Goal: Information Seeking & Learning: Find specific fact

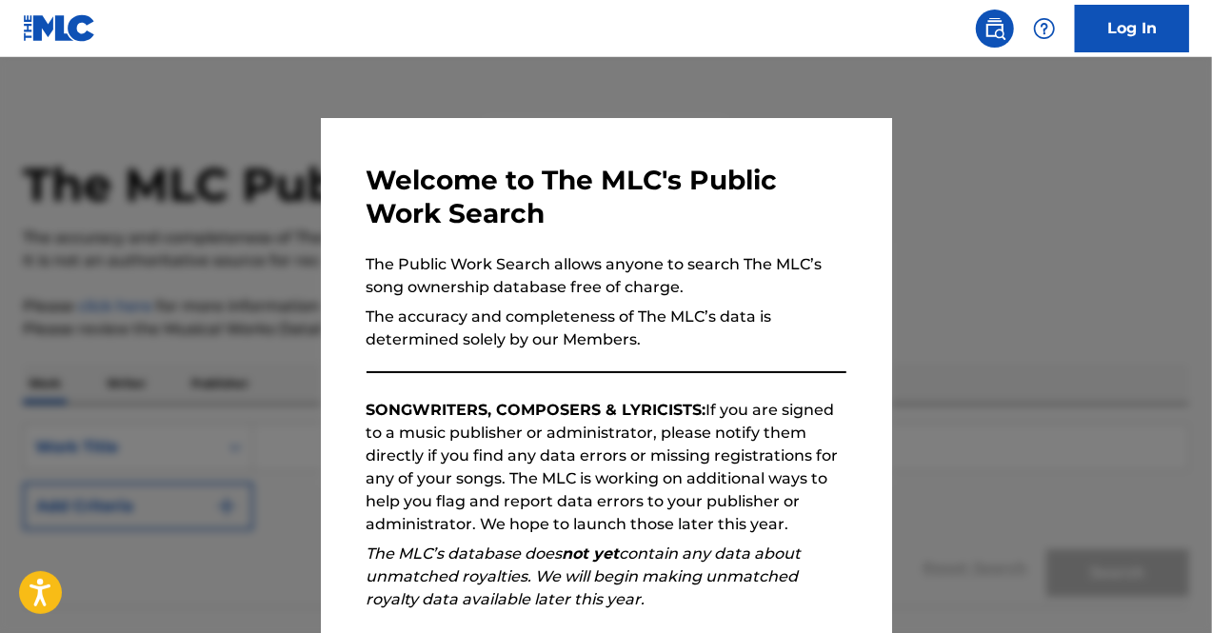
click at [995, 396] on div at bounding box center [606, 373] width 1212 height 633
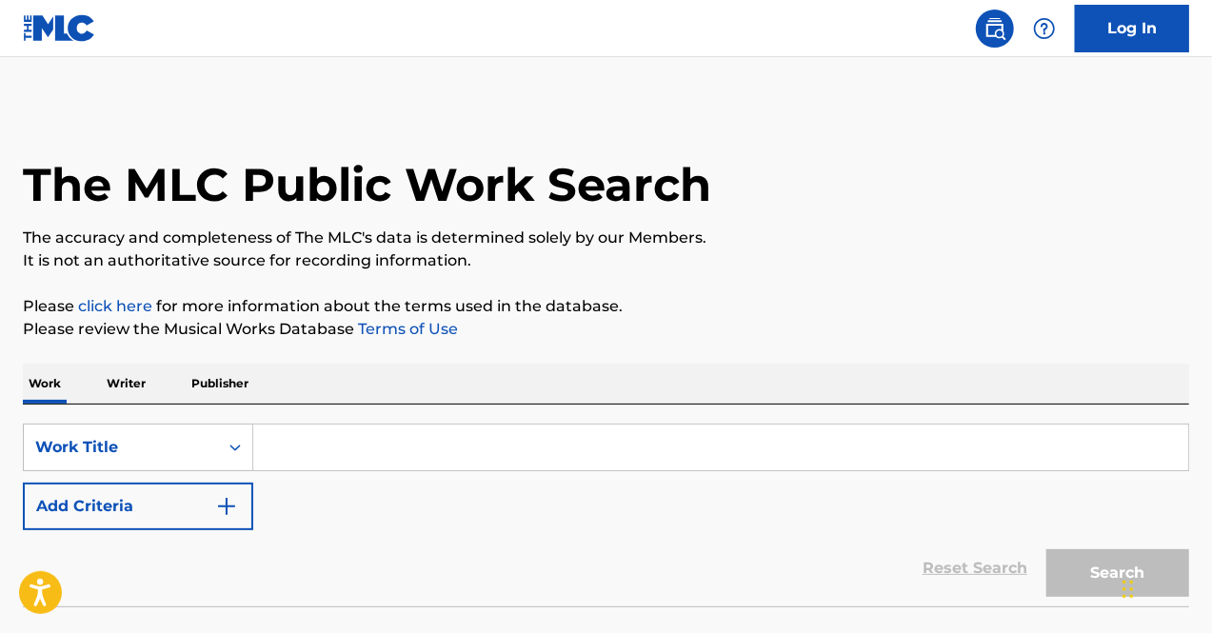
click at [489, 438] on input "Search Form" at bounding box center [720, 448] width 935 height 46
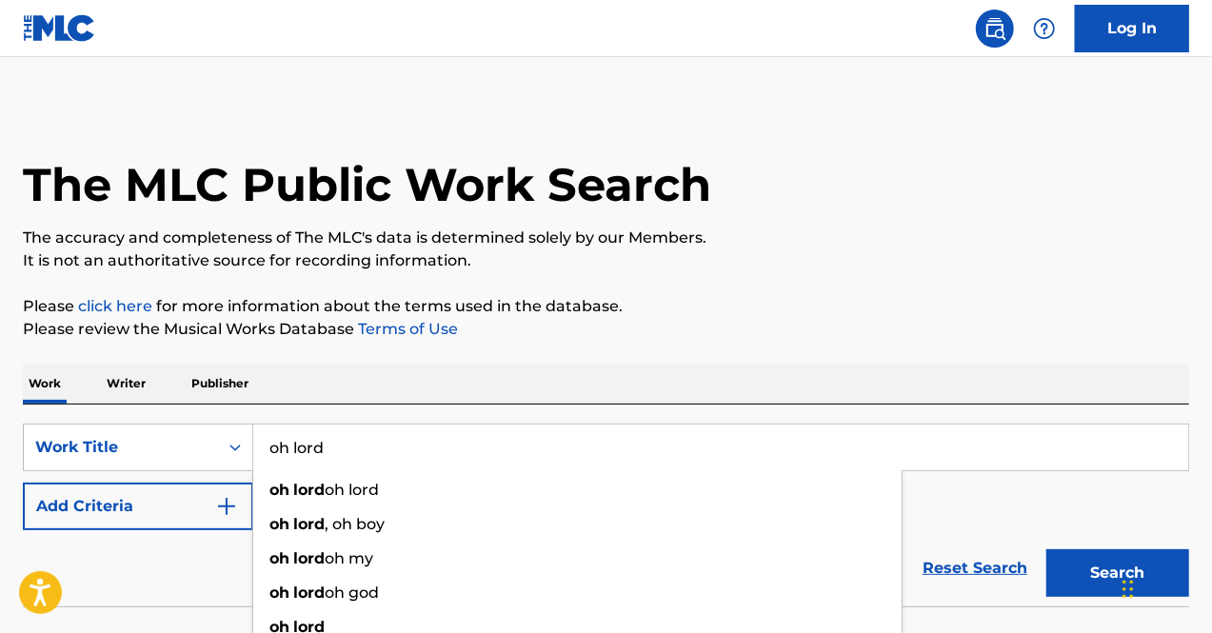
type input "oh lord"
click at [170, 517] on button "Add Criteria" at bounding box center [138, 507] width 230 height 48
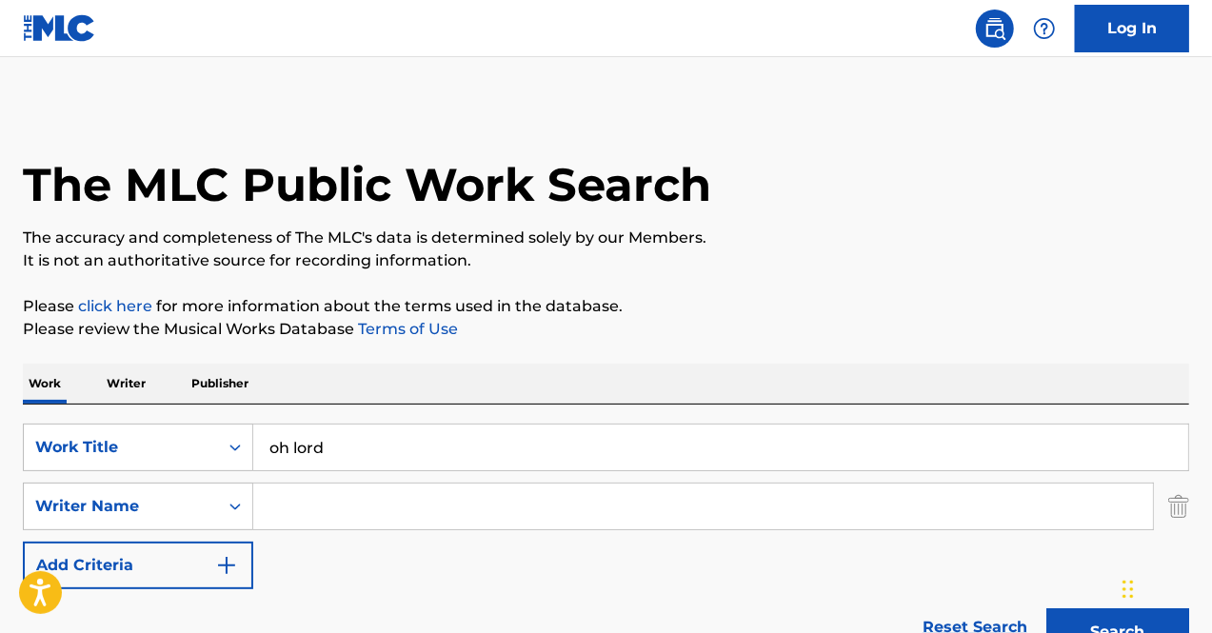
click at [282, 512] on input "Search Form" at bounding box center [703, 507] width 900 height 46
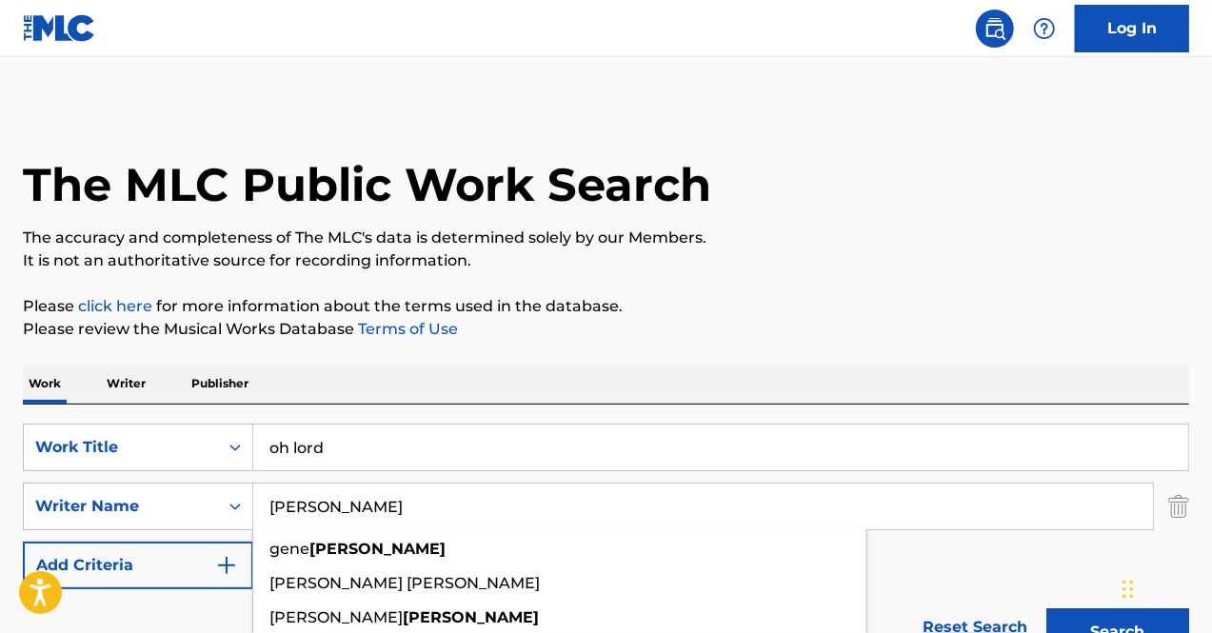
type input "simmons"
click at [1046, 608] on button "Search" at bounding box center [1117, 632] width 143 height 48
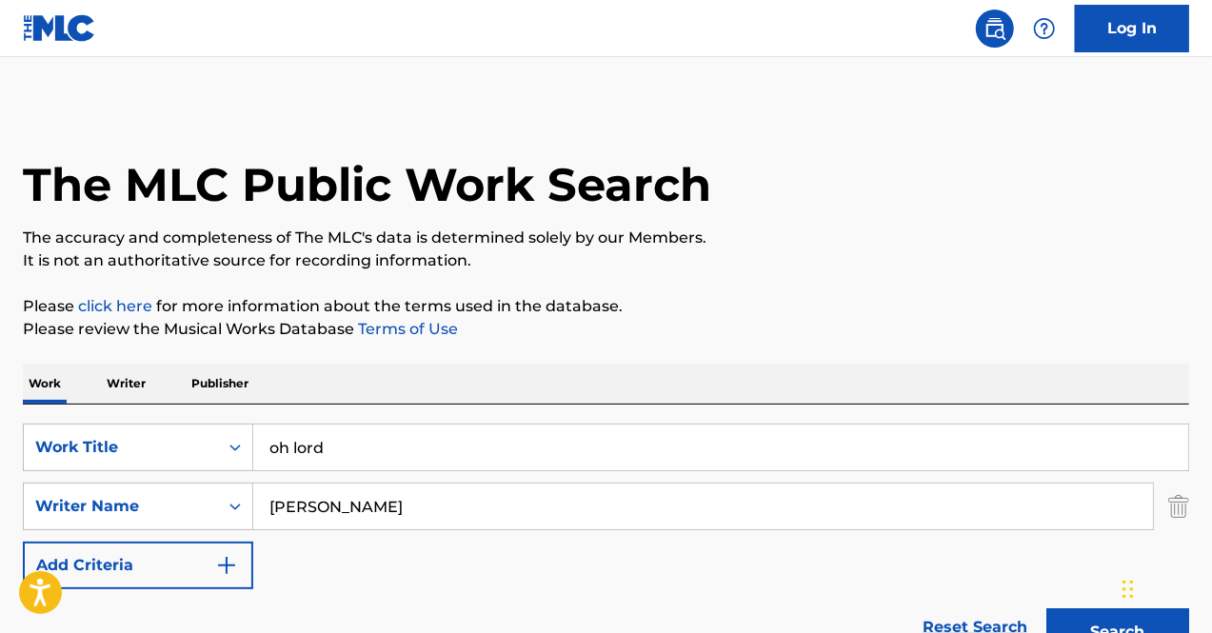
drag, startPoint x: 1211, startPoint y: 154, endPoint x: 1209, endPoint y: 198, distance: 43.8
drag, startPoint x: 1211, startPoint y: 144, endPoint x: 1192, endPoint y: 209, distance: 67.5
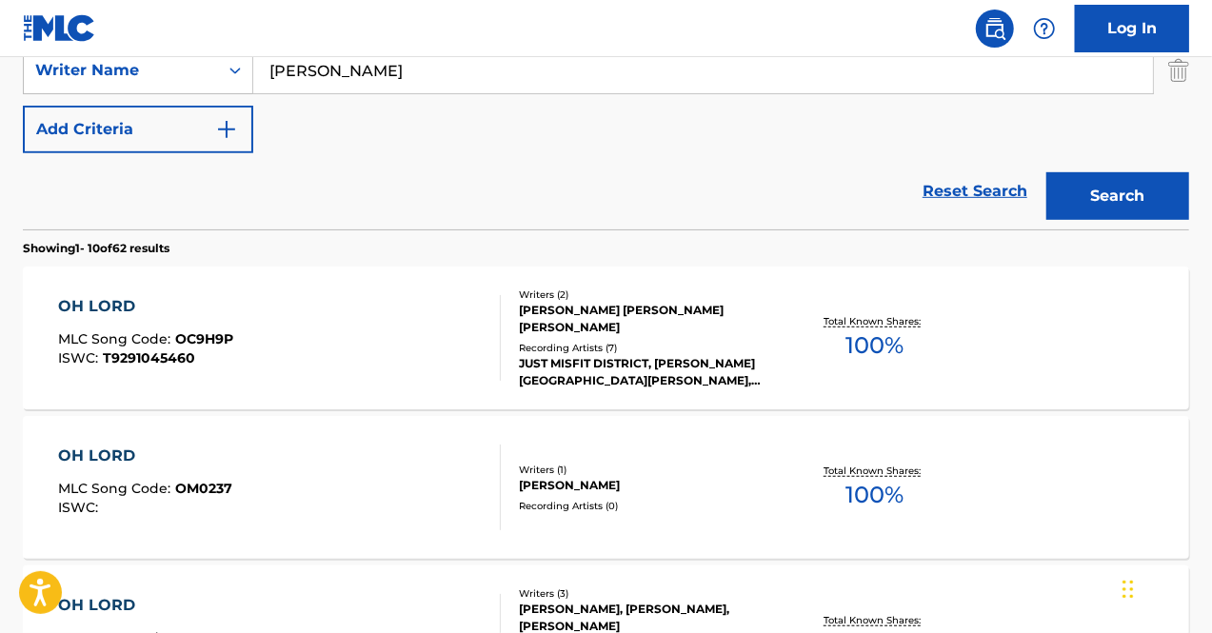
scroll to position [525, 0]
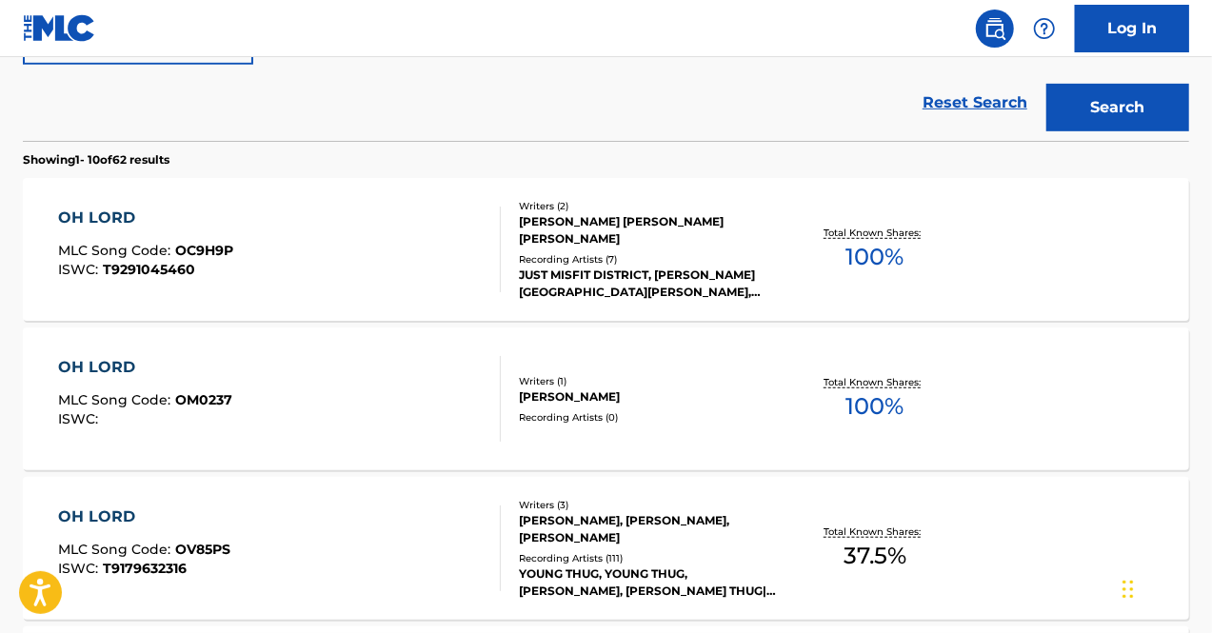
click at [977, 252] on div "OH LORD MLC Song Code : OC9H9P ISWC : T9291045460 Writers ( 2 ) JAMAL CARTER NO…" at bounding box center [606, 249] width 1166 height 143
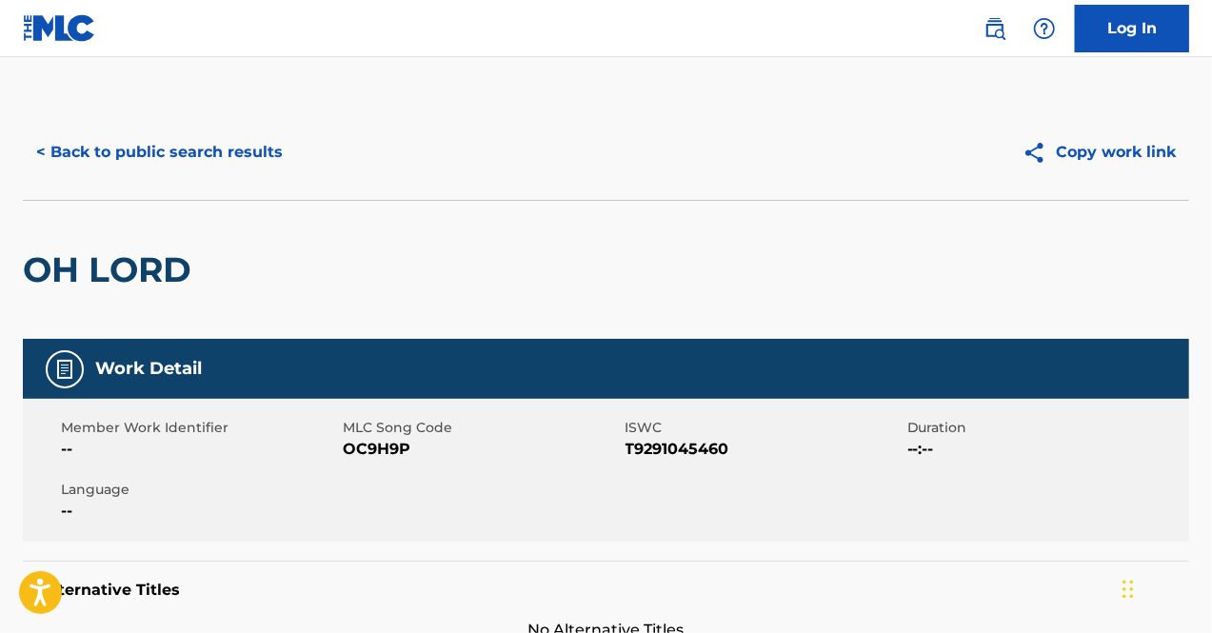
scroll to position [633, 0]
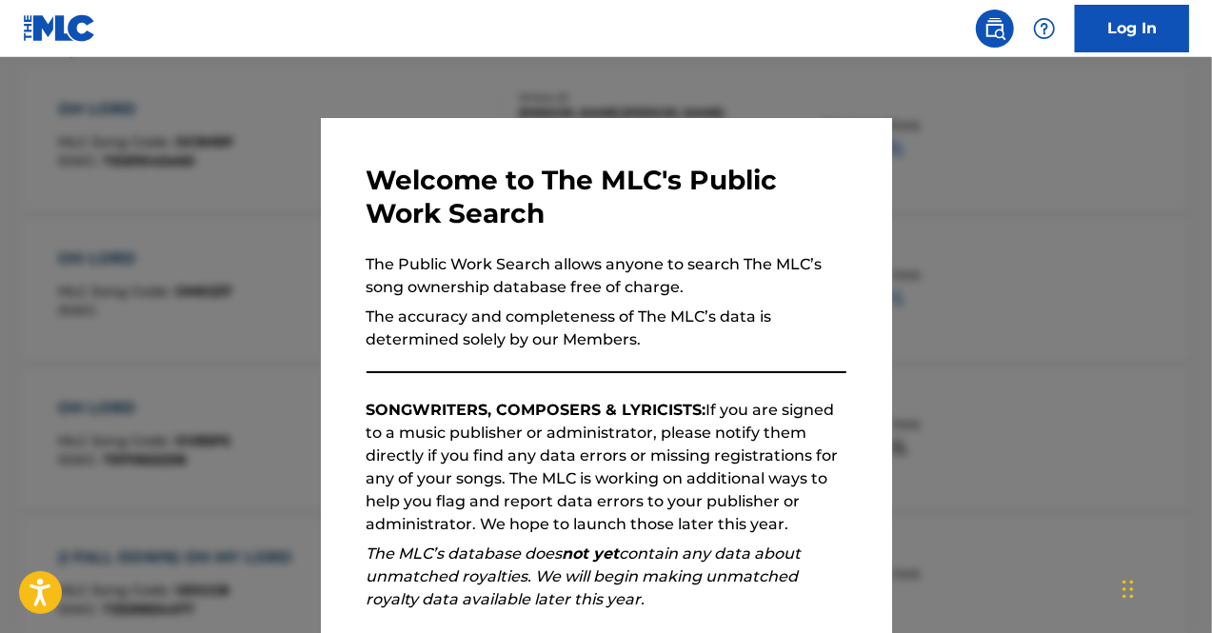
click at [989, 504] on div at bounding box center [606, 373] width 1212 height 633
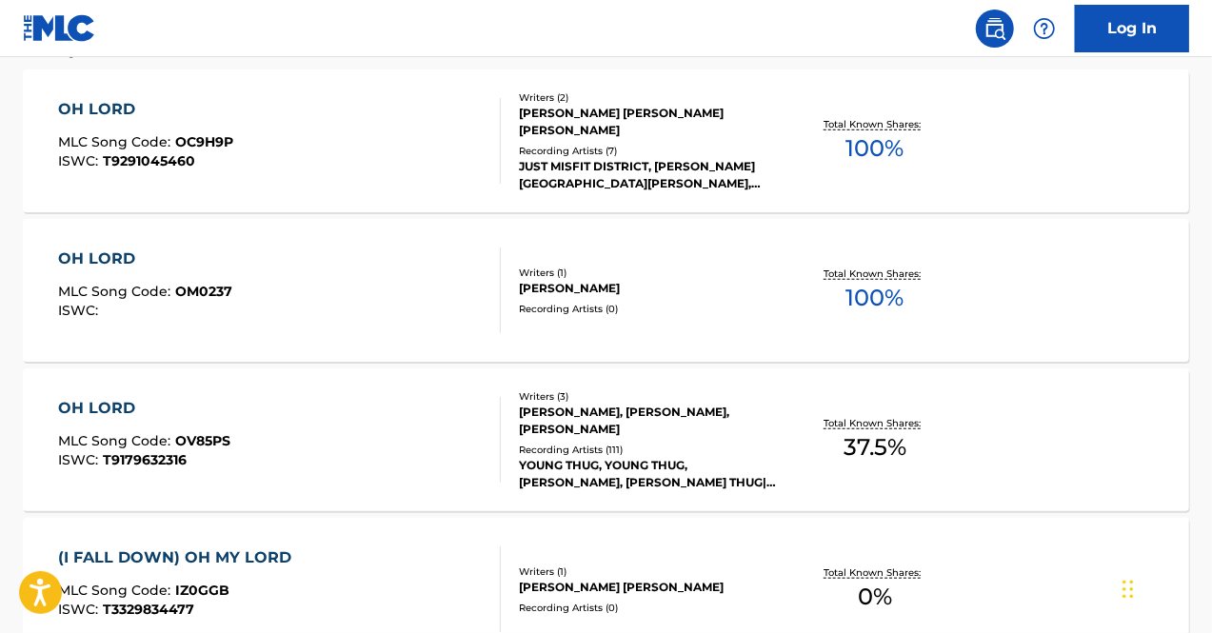
click at [596, 420] on div "JEFFERY LAMAR WILLIAMS, BRYAN LAMAR SIMMONS, RICKY HARRELL" at bounding box center [648, 421] width 259 height 34
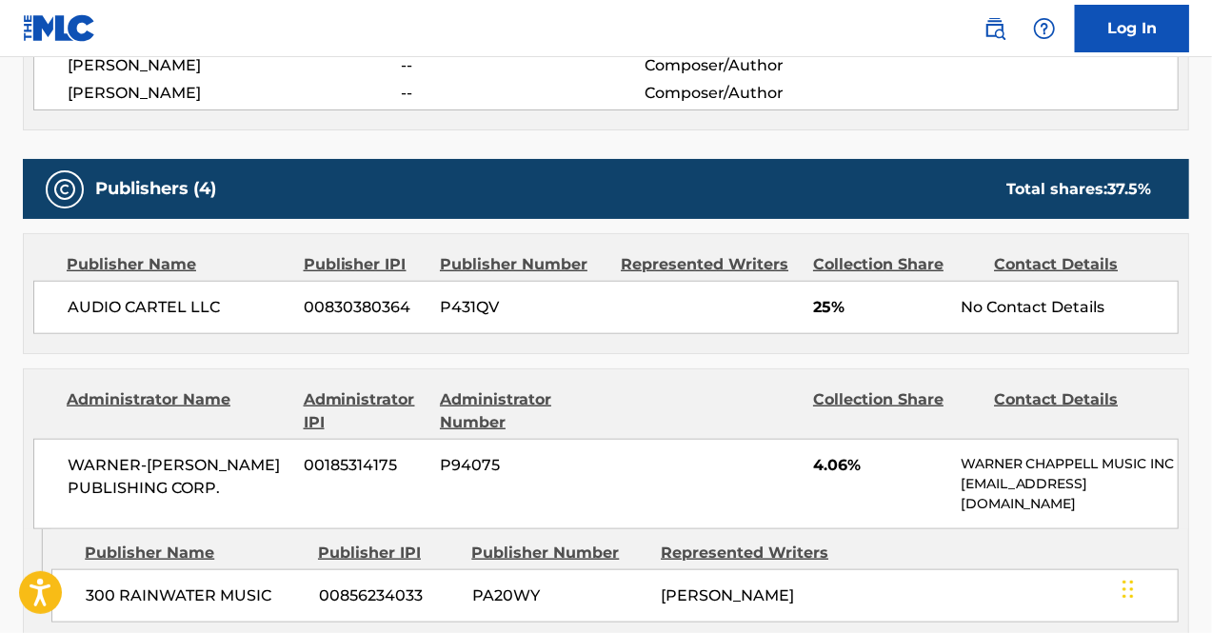
scroll to position [763, 0]
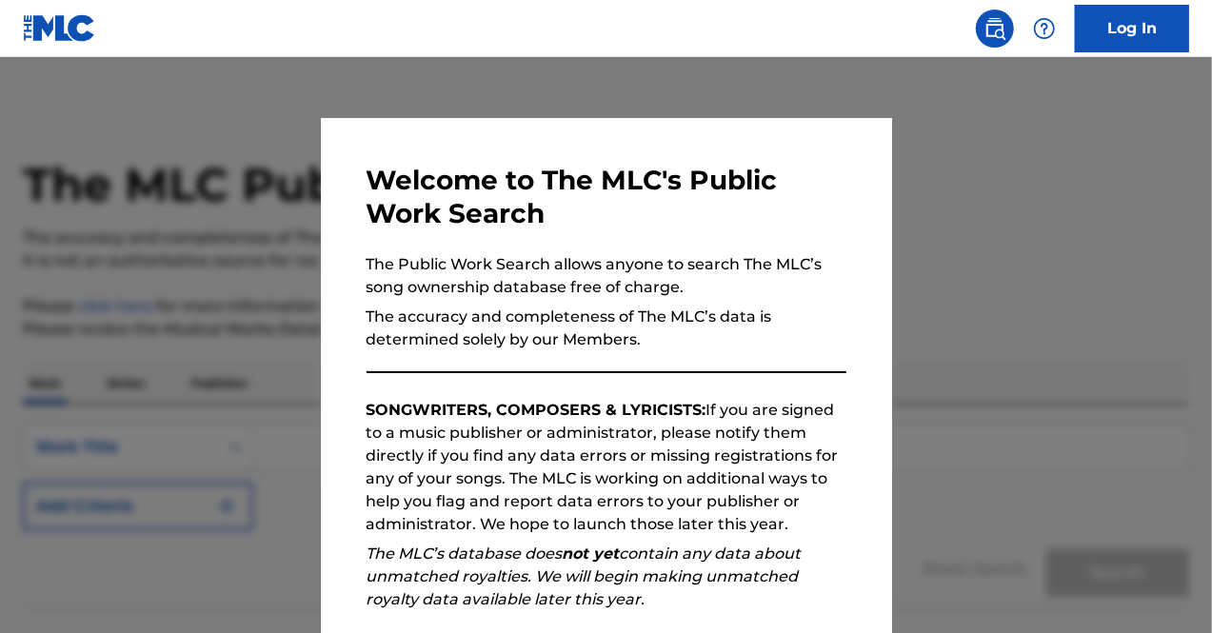
drag, startPoint x: 941, startPoint y: 291, endPoint x: 908, endPoint y: 311, distance: 38.0
click at [941, 291] on div at bounding box center [606, 373] width 1212 height 633
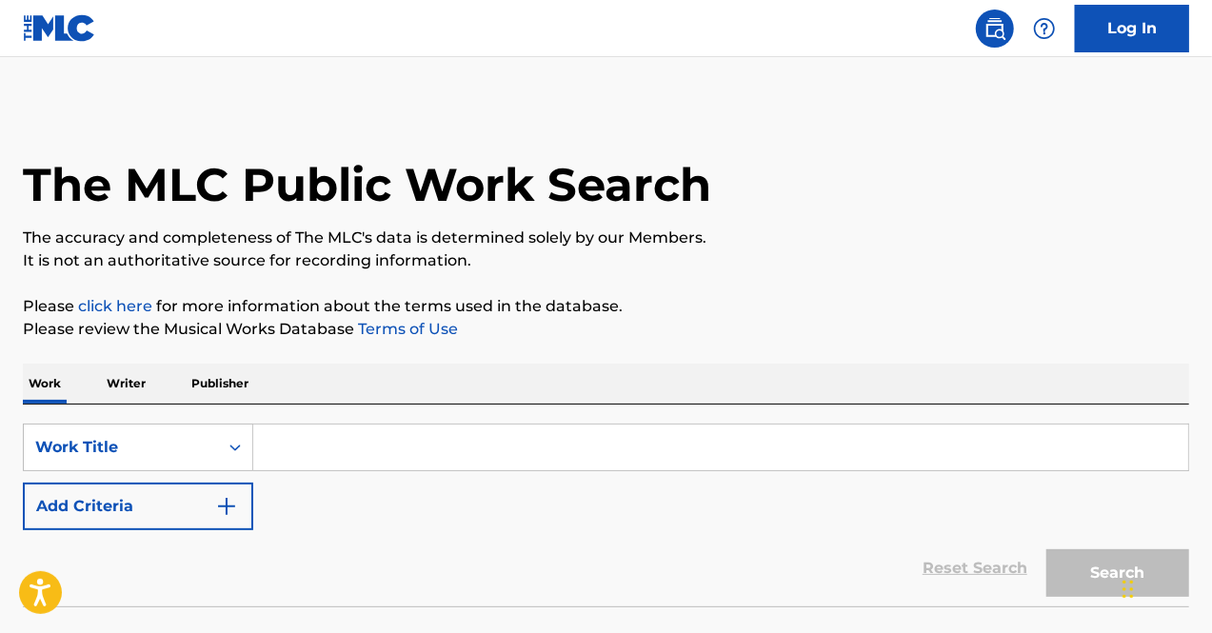
click at [585, 450] on input "Search Form" at bounding box center [720, 448] width 935 height 46
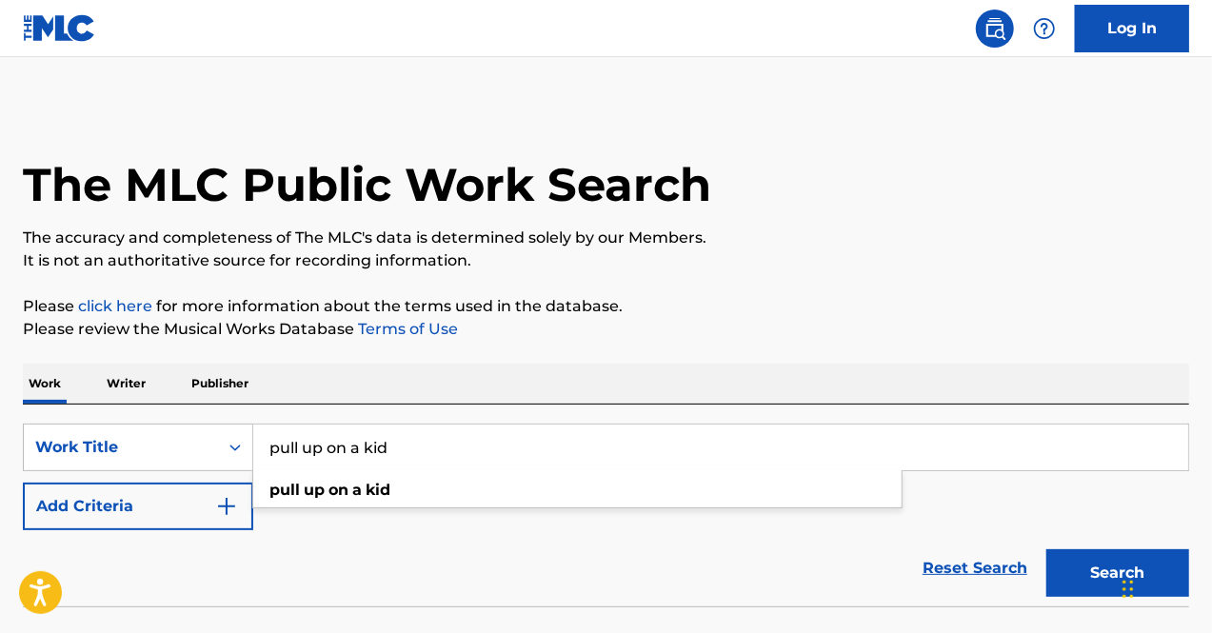
type input "pull up on a kid"
click at [190, 499] on button "Add Criteria" at bounding box center [138, 507] width 230 height 48
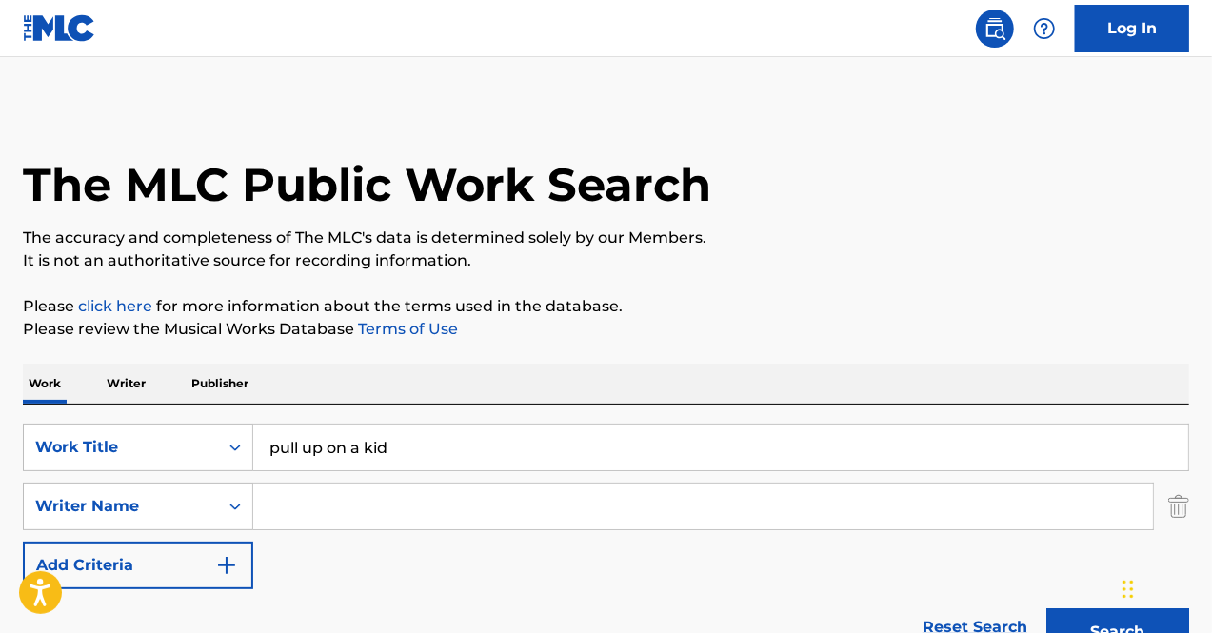
click at [344, 504] on input "Search Form" at bounding box center [703, 507] width 900 height 46
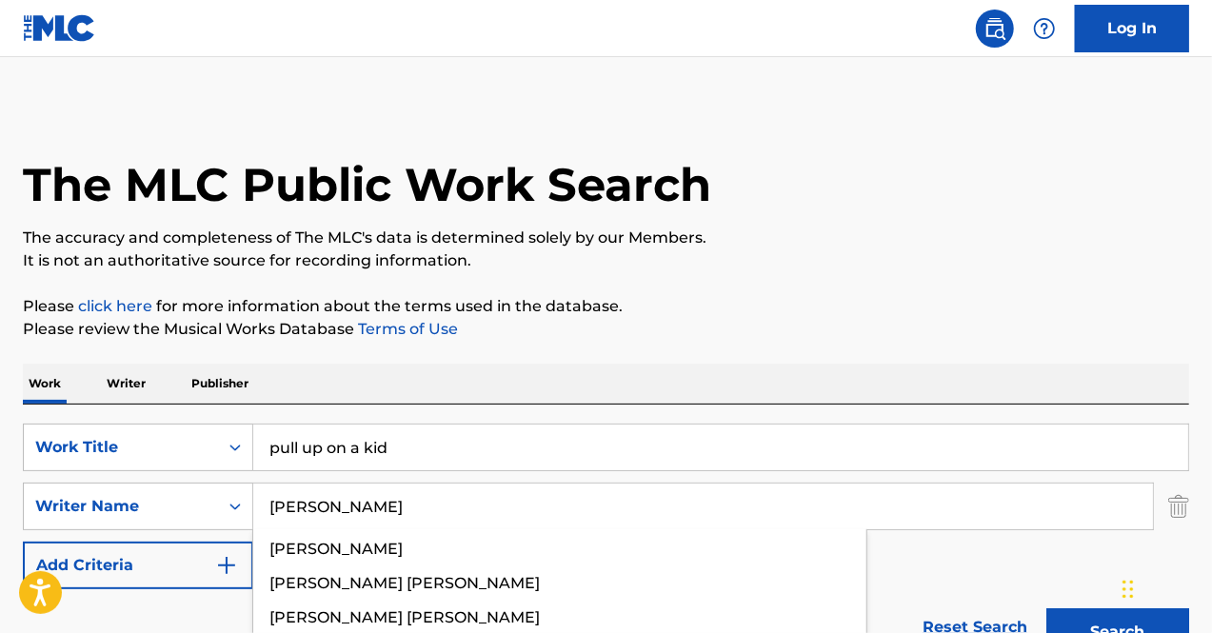
type input "[PERSON_NAME]"
click at [1046, 608] on button "Search" at bounding box center [1117, 632] width 143 height 48
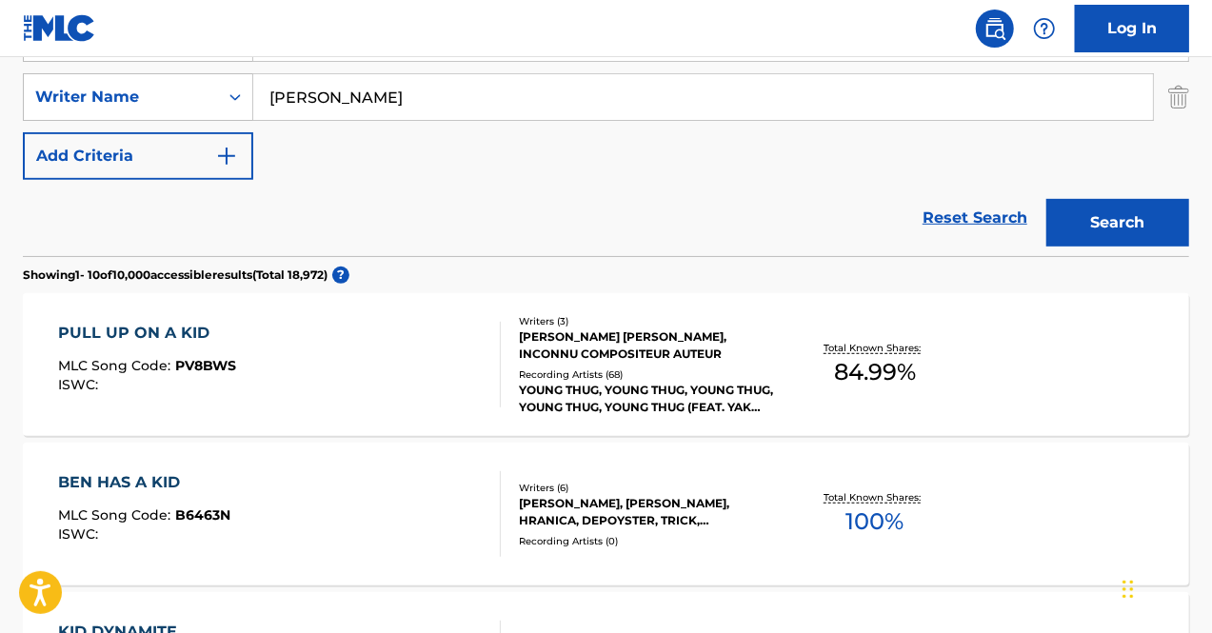
scroll to position [474, 0]
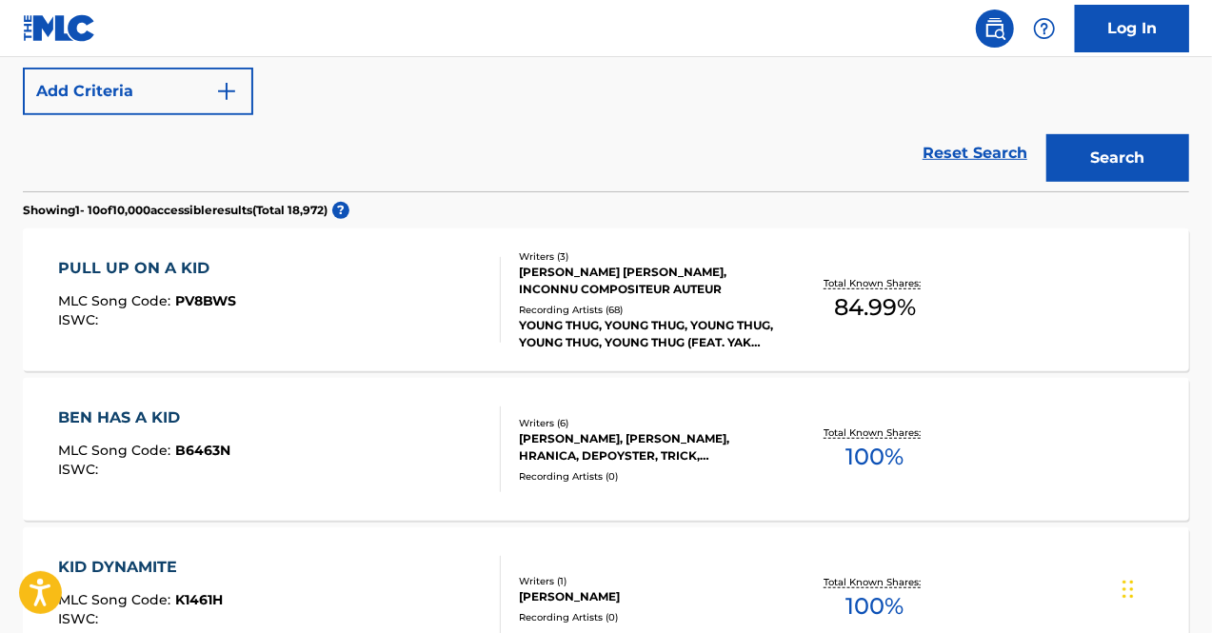
click at [691, 313] on div "Recording Artists ( 68 )" at bounding box center [648, 310] width 259 height 14
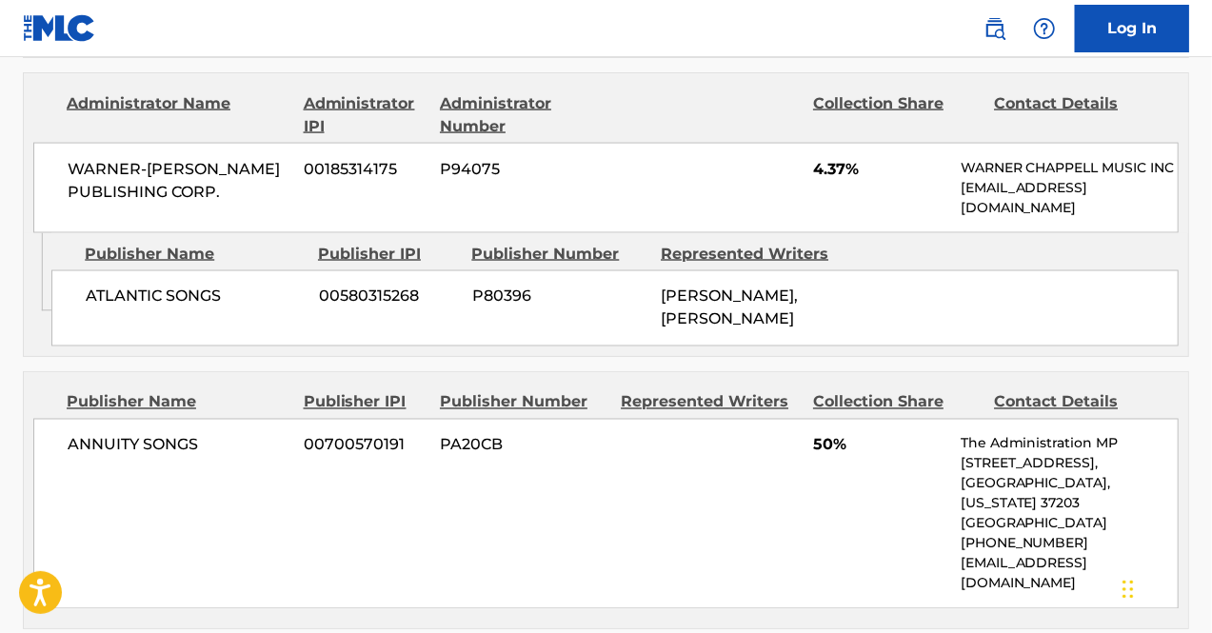
scroll to position [365, 0]
